Goal: Transaction & Acquisition: Purchase product/service

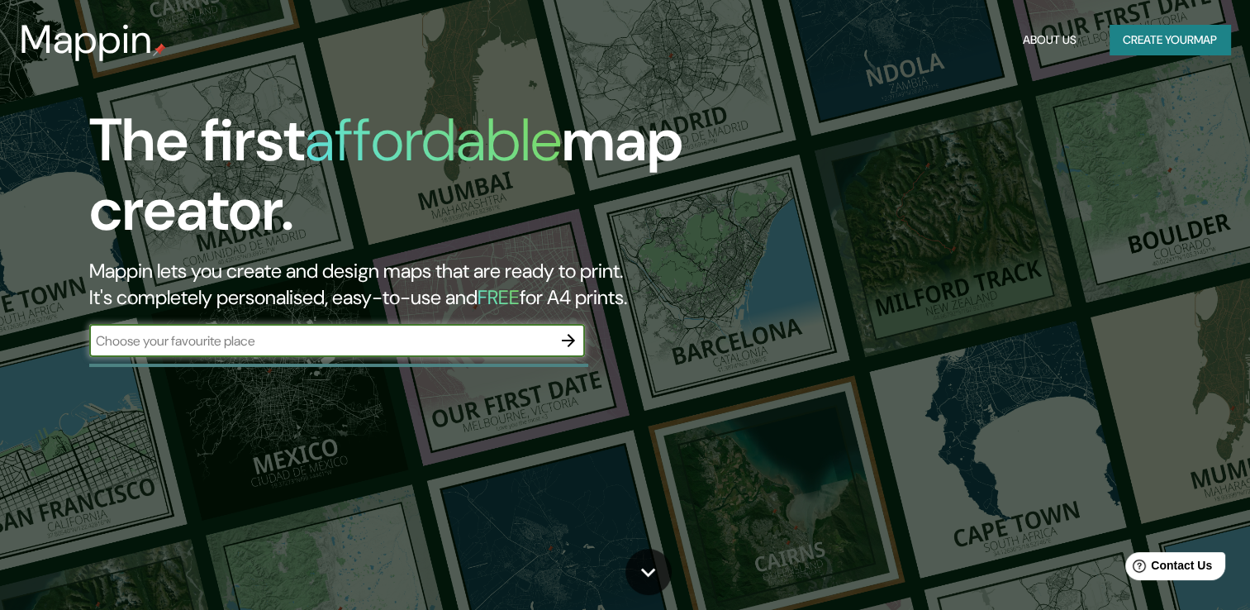
click at [431, 340] on input "text" at bounding box center [320, 340] width 463 height 19
type input "08BF16D8643A3E10C191"
click at [290, 340] on input "text" at bounding box center [320, 340] width 463 height 19
paste input "[STREET_ADDRESS][PERSON_NAME]"
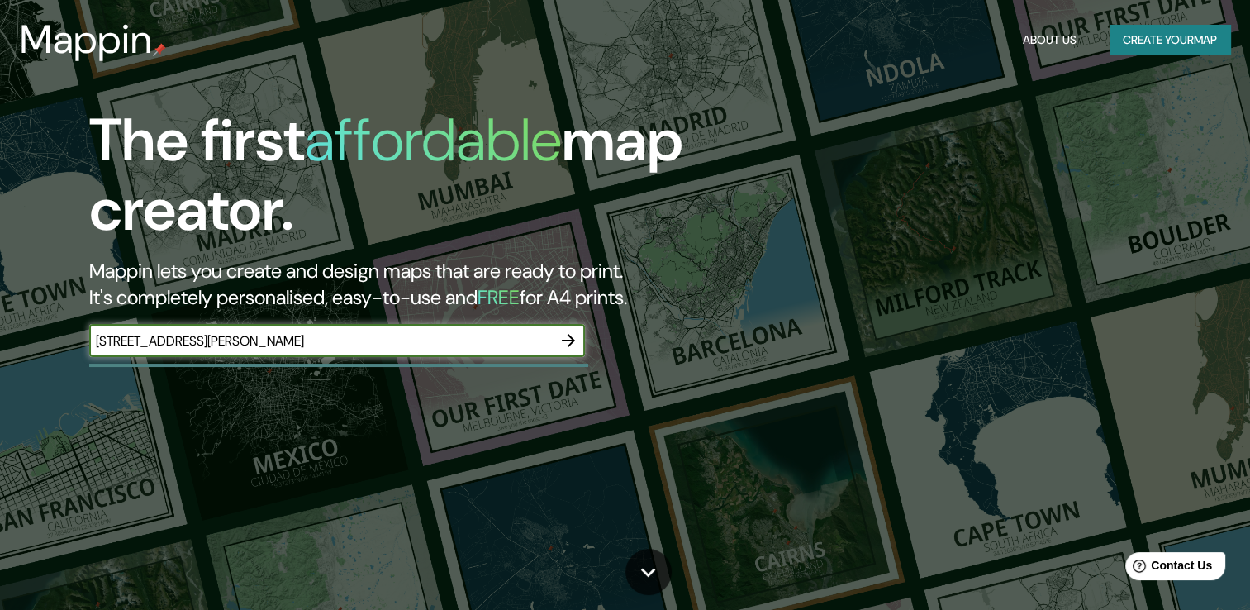
type input "[STREET_ADDRESS][PERSON_NAME]"
click at [568, 340] on icon "button" at bounding box center [568, 340] width 13 height 13
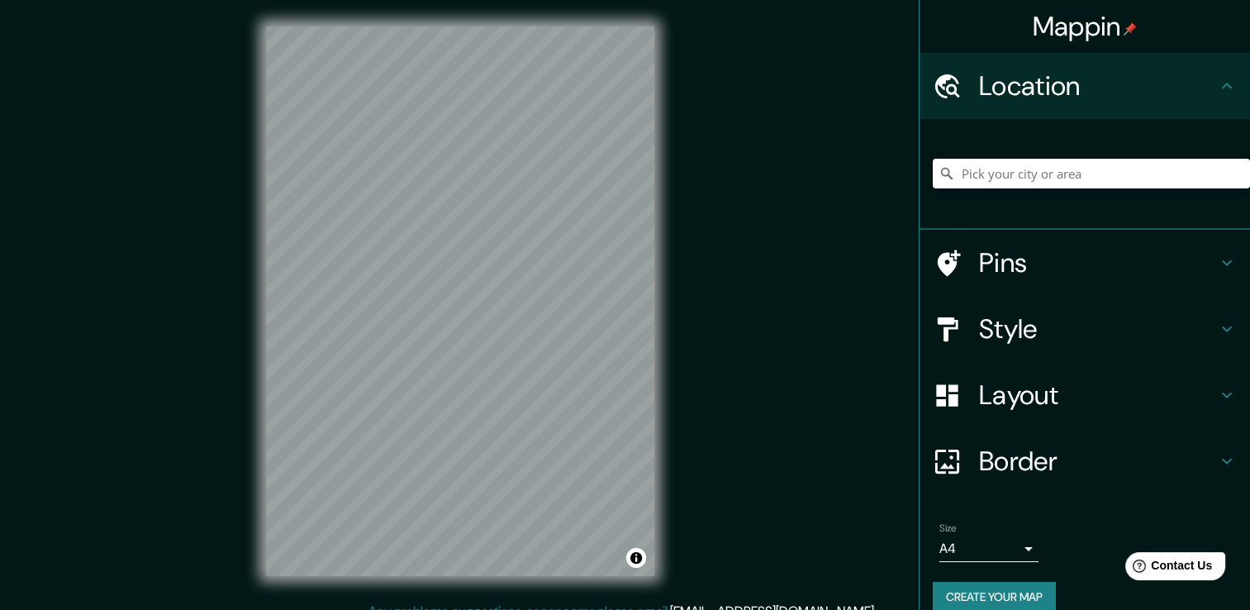
click at [976, 176] on input "Pick your city or area" at bounding box center [1091, 174] width 317 height 30
paste input "[STREET_ADDRESS][PERSON_NAME]"
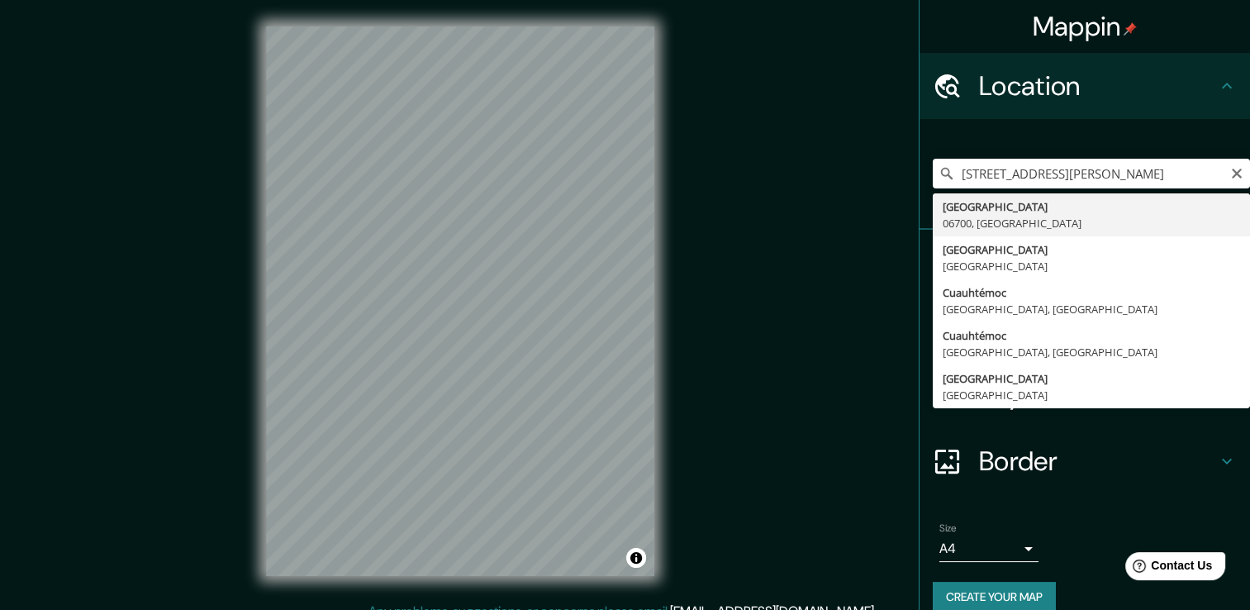
type input "[GEOGRAPHIC_DATA]"
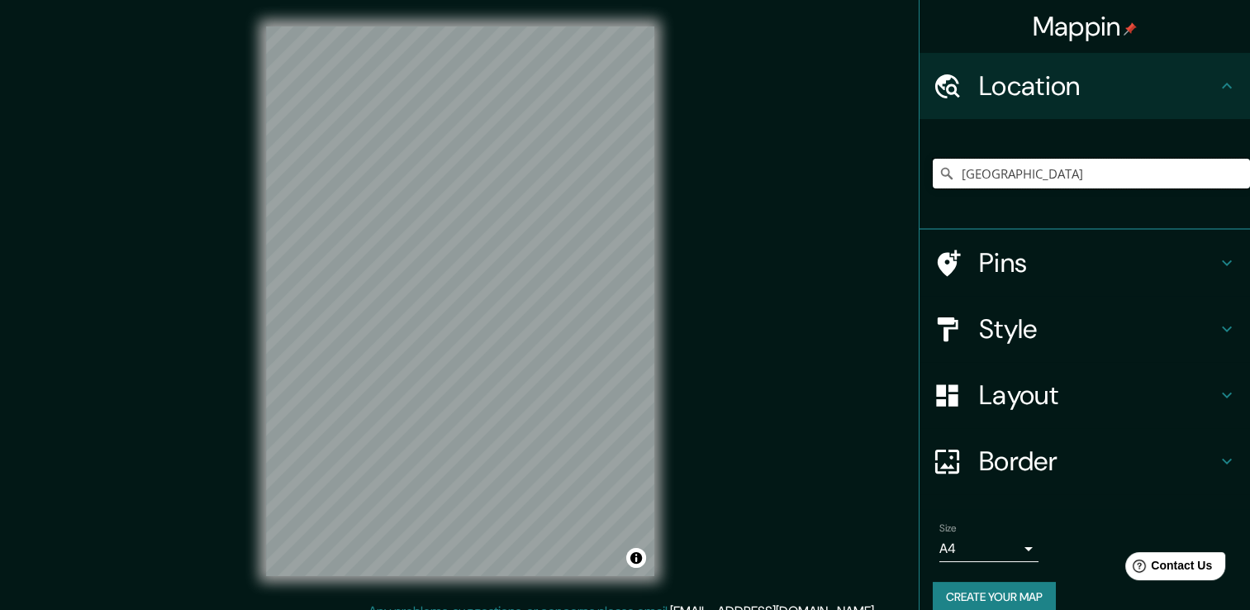
drag, startPoint x: 1095, startPoint y: 170, endPoint x: 899, endPoint y: 169, distance: 195.8
click at [899, 169] on div "Mappin Location [GEOGRAPHIC_DATA] Pins Style Layout Border Choose a border. Hin…" at bounding box center [625, 314] width 1250 height 628
paste input "[STREET_ADDRESS][PERSON_NAME]"
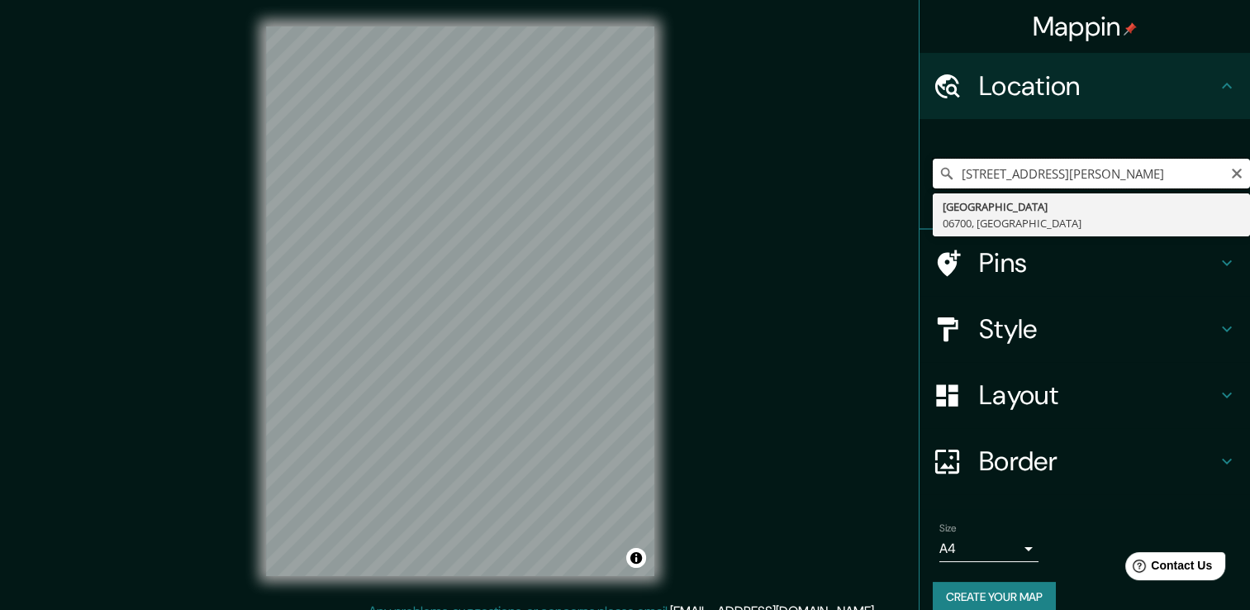
type input "[GEOGRAPHIC_DATA]"
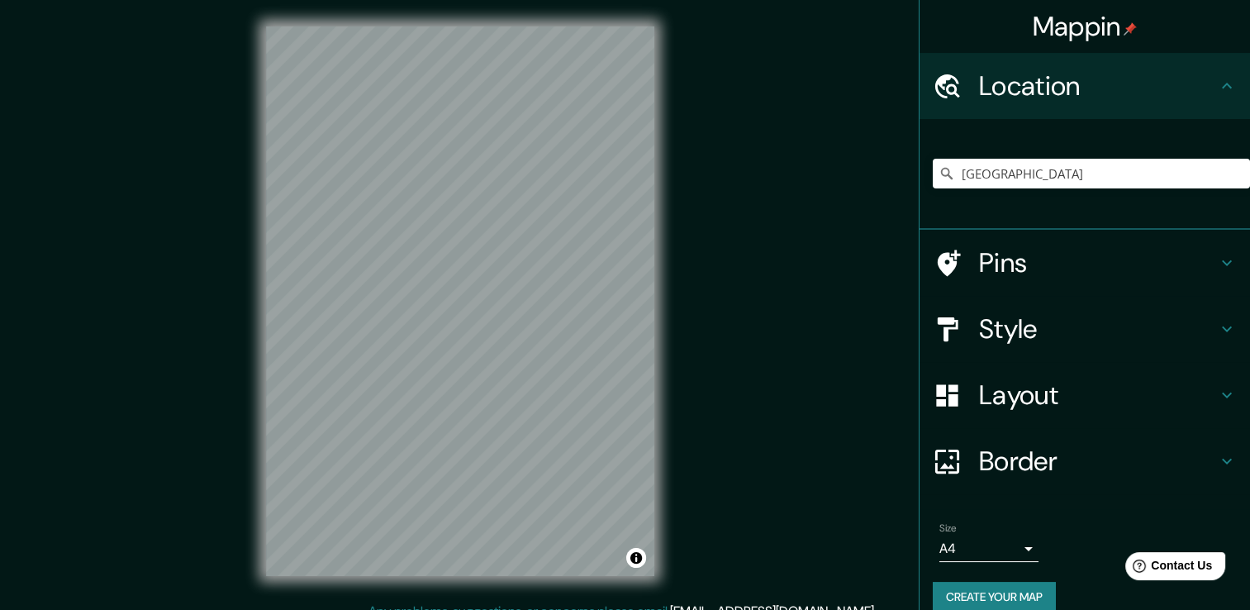
scroll to position [18, 0]
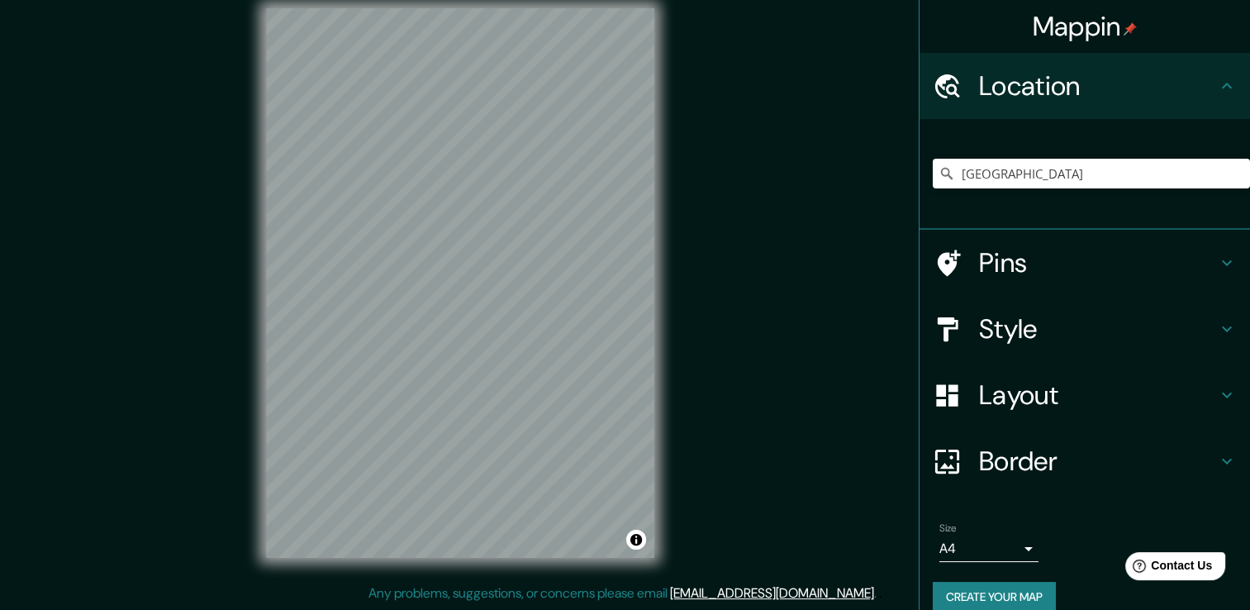
click at [959, 264] on div at bounding box center [956, 263] width 46 height 29
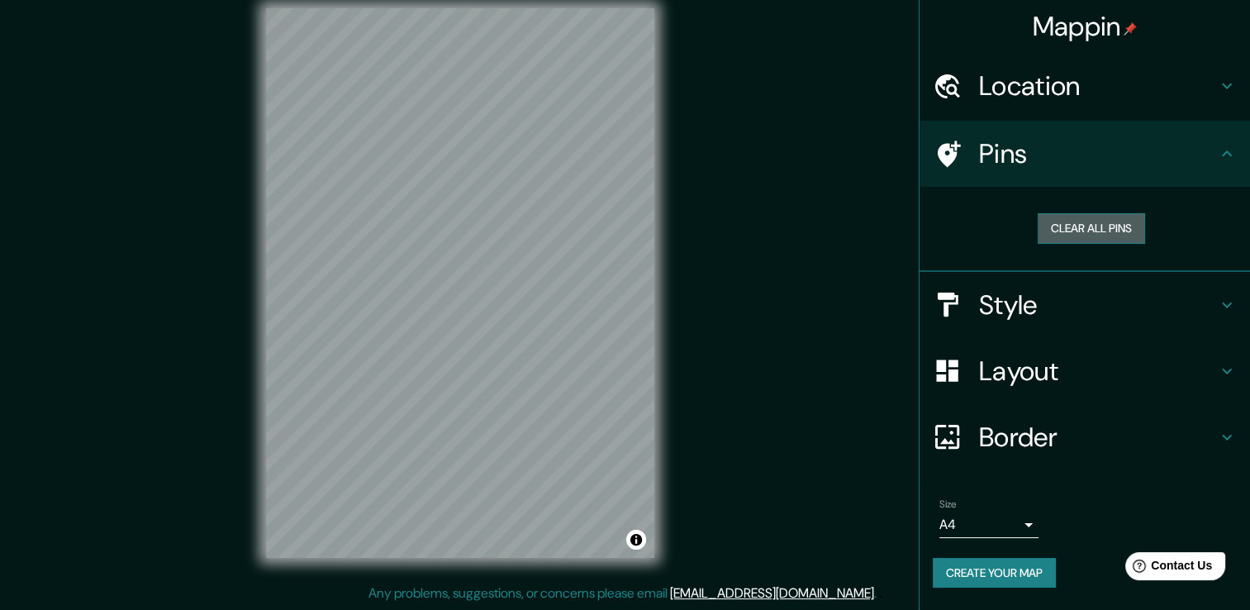
click at [1079, 224] on button "Clear all pins" at bounding box center [1091, 228] width 107 height 31
click at [1014, 312] on h4 "Style" at bounding box center [1098, 304] width 238 height 33
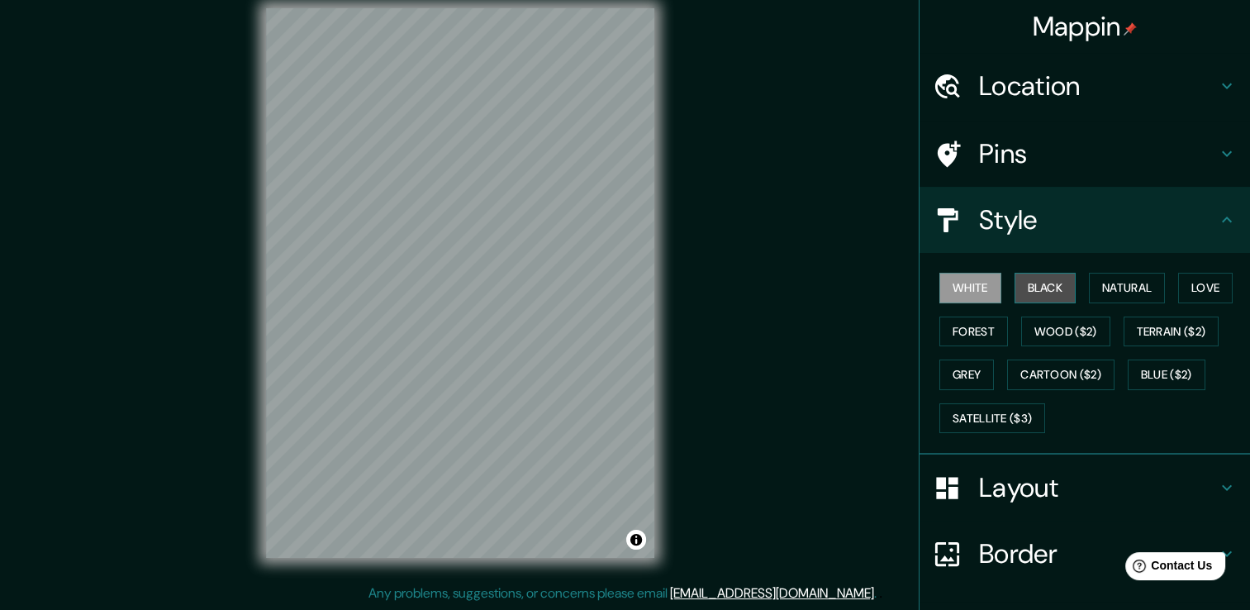
click at [1028, 292] on button "Black" at bounding box center [1045, 288] width 62 height 31
click at [990, 292] on div "White Black Natural Love Forest Wood ($2) Terrain ($2) Grey Cartoon ($2) Blue (…" at bounding box center [1091, 352] width 317 height 173
click at [985, 292] on button "White" at bounding box center [970, 288] width 62 height 31
click at [404, 352] on div at bounding box center [405, 346] width 13 height 13
